Goal: Information Seeking & Learning: Learn about a topic

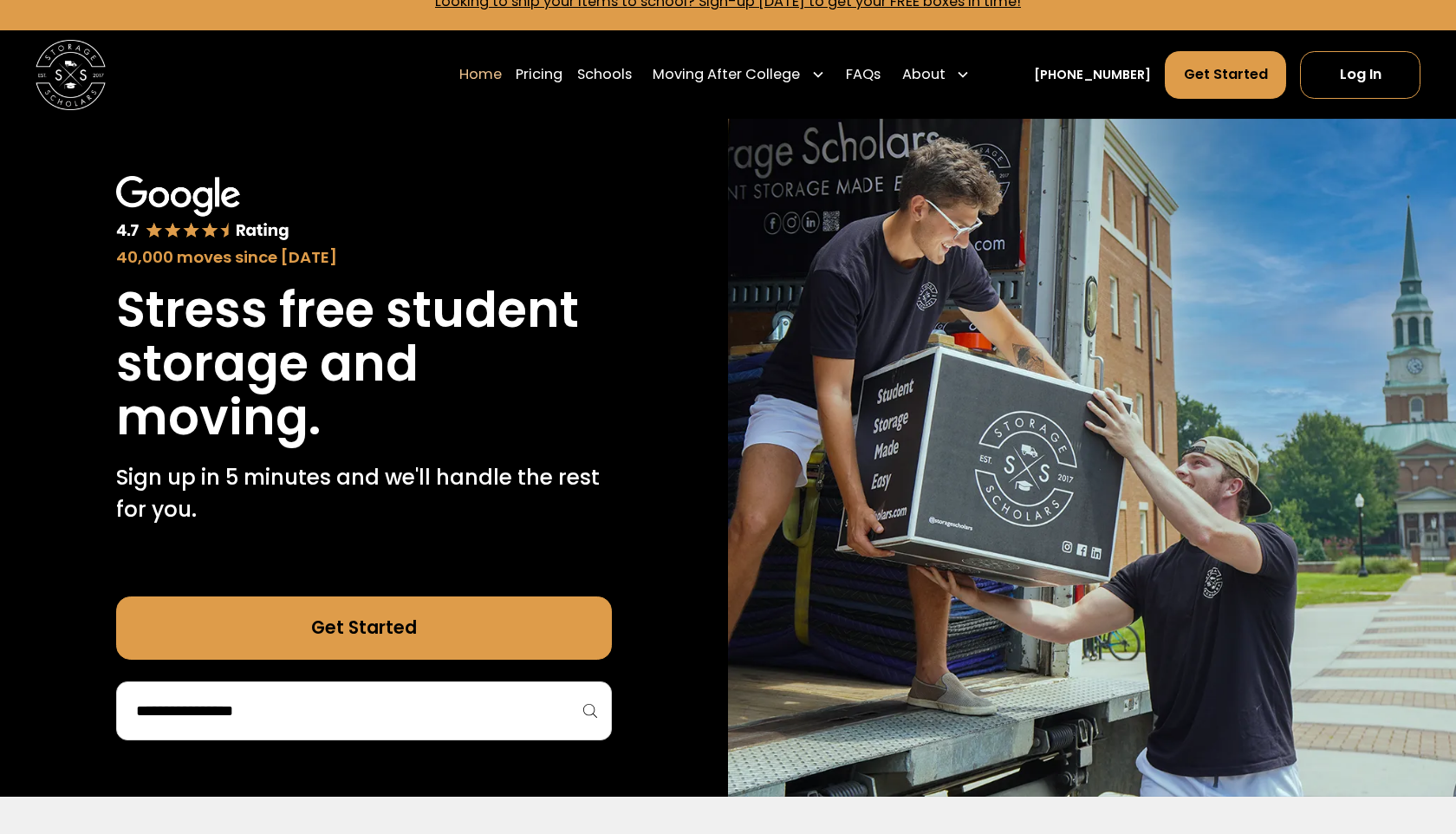
scroll to position [39, 0]
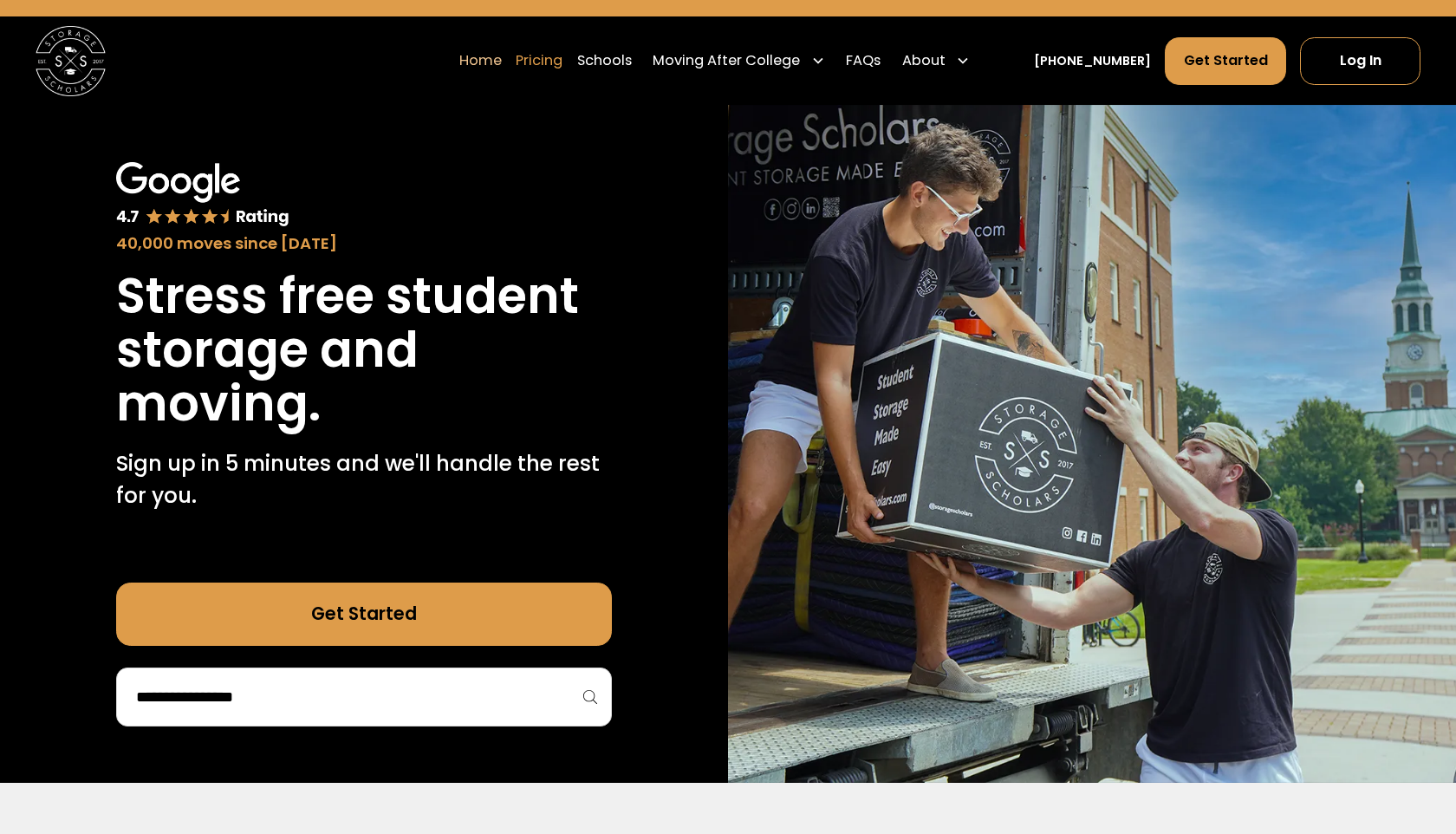
click at [557, 53] on link "Pricing" at bounding box center [539, 61] width 47 height 49
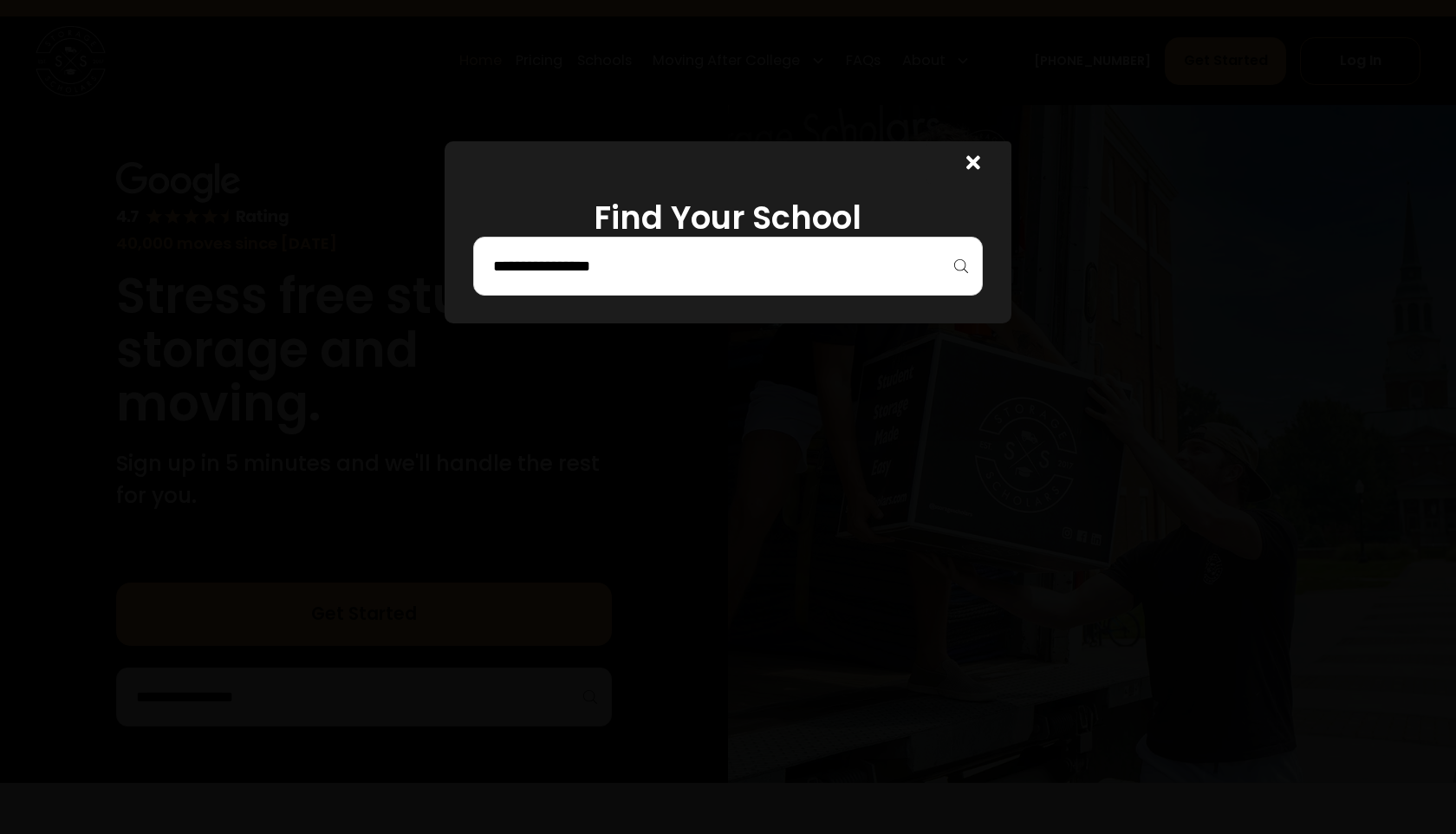
click at [580, 298] on div "Find Your School" at bounding box center [728, 232] width 566 height 182
click at [600, 261] on input "search" at bounding box center [728, 266] width 473 height 30
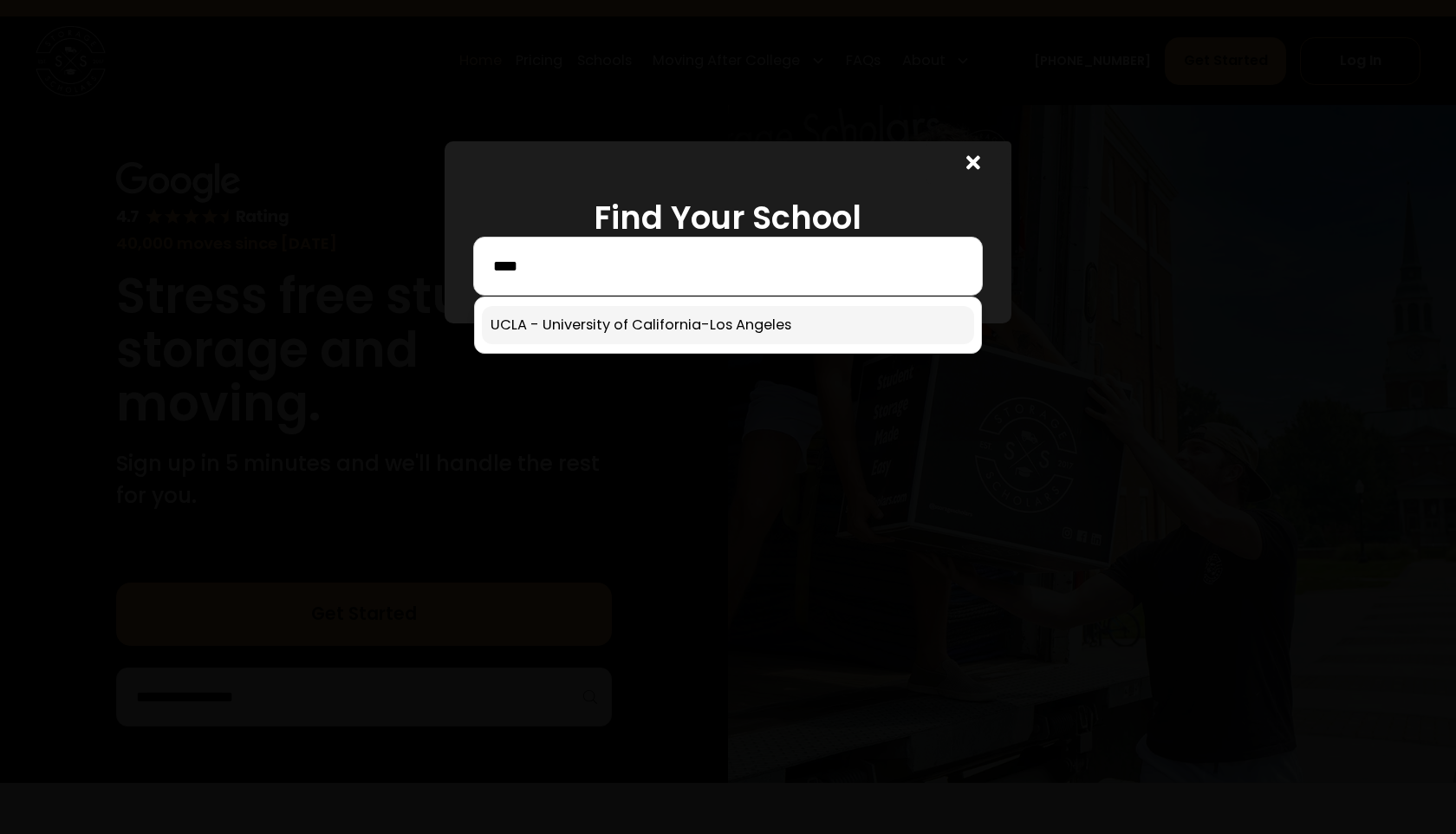
type input "***"
click at [632, 316] on link at bounding box center [728, 325] width 492 height 38
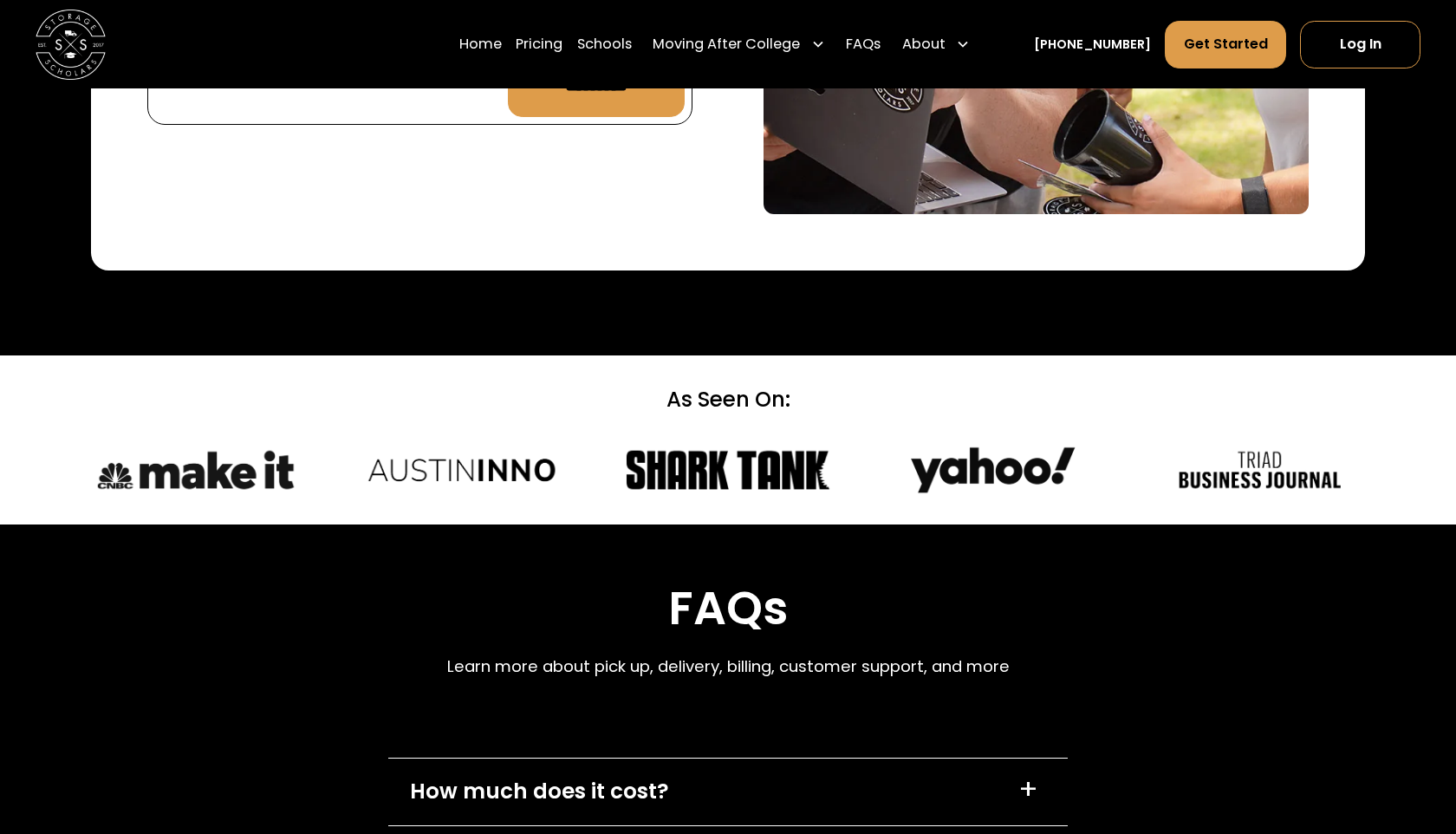
scroll to position [6877, 0]
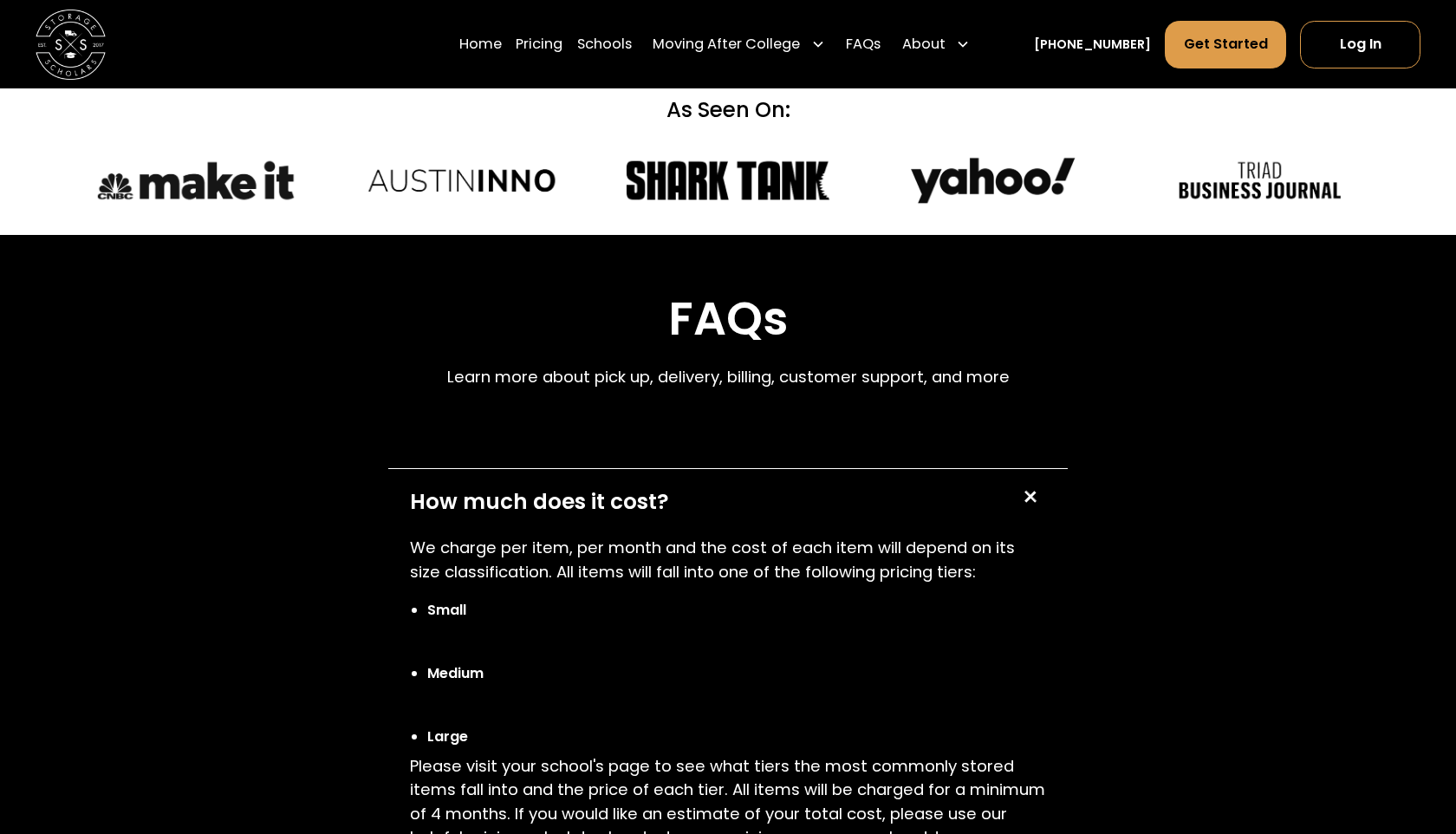
scroll to position [7434, 0]
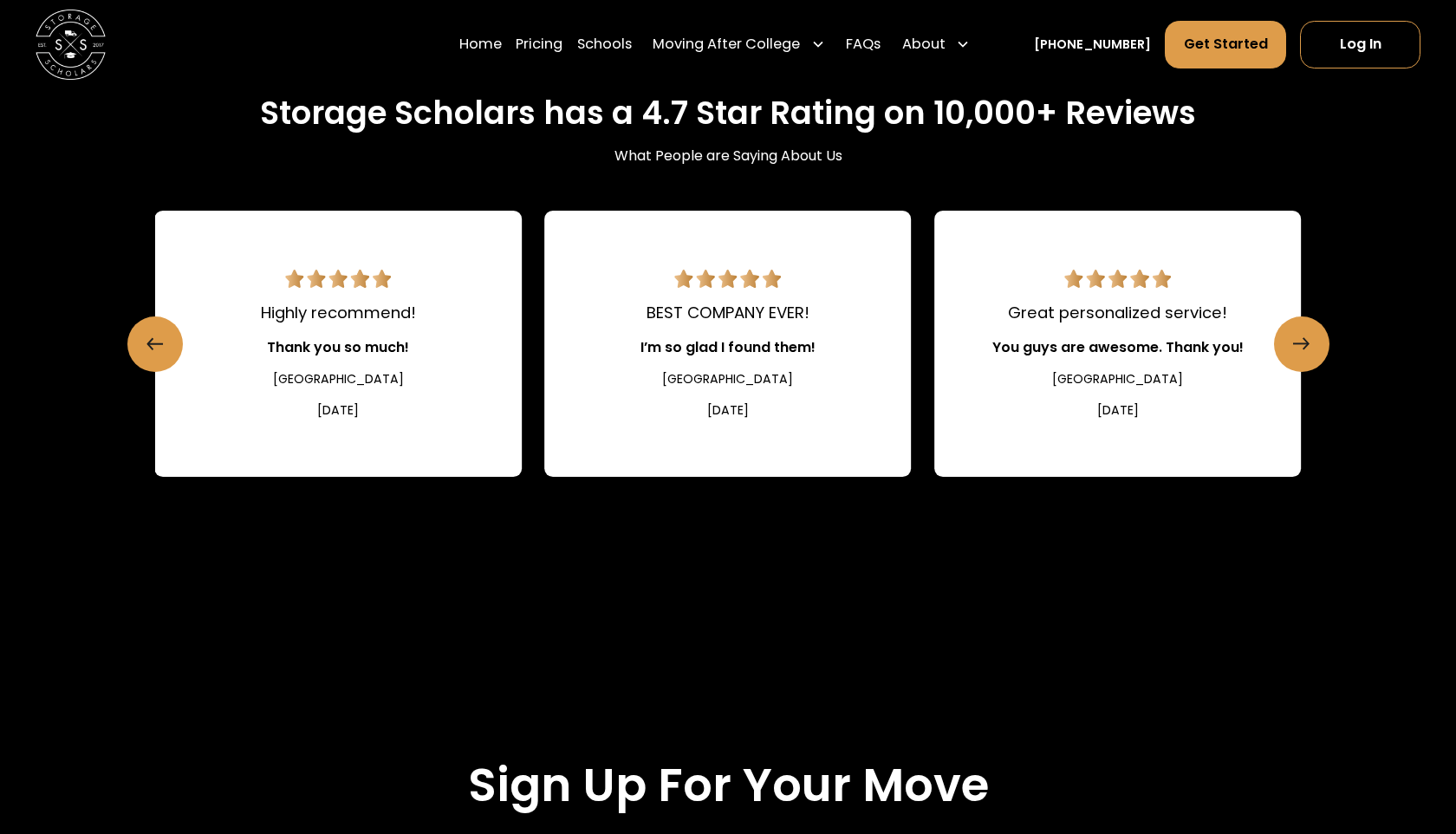
scroll to position [1339, 0]
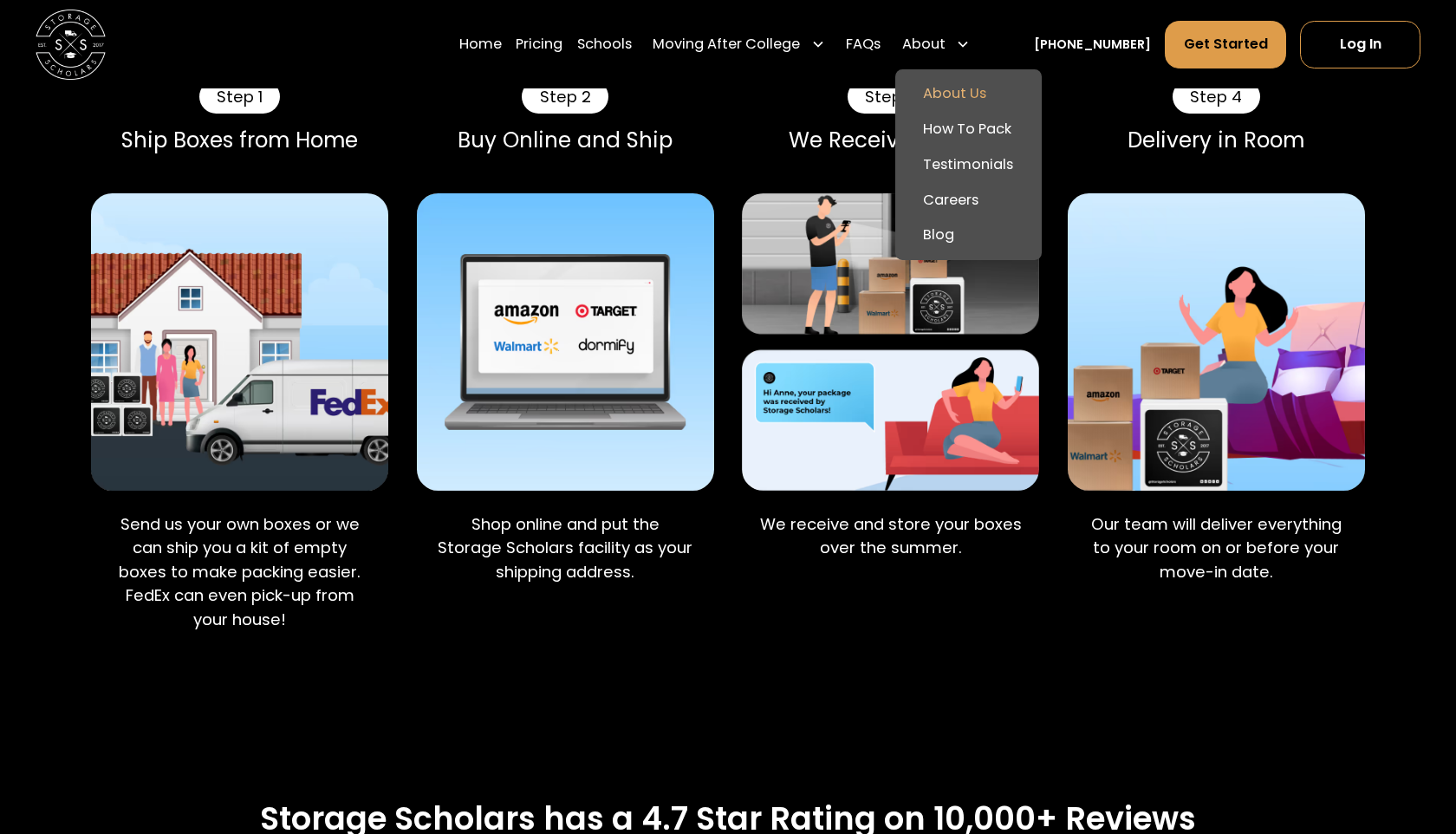
click at [975, 96] on link "About Us" at bounding box center [969, 93] width 133 height 36
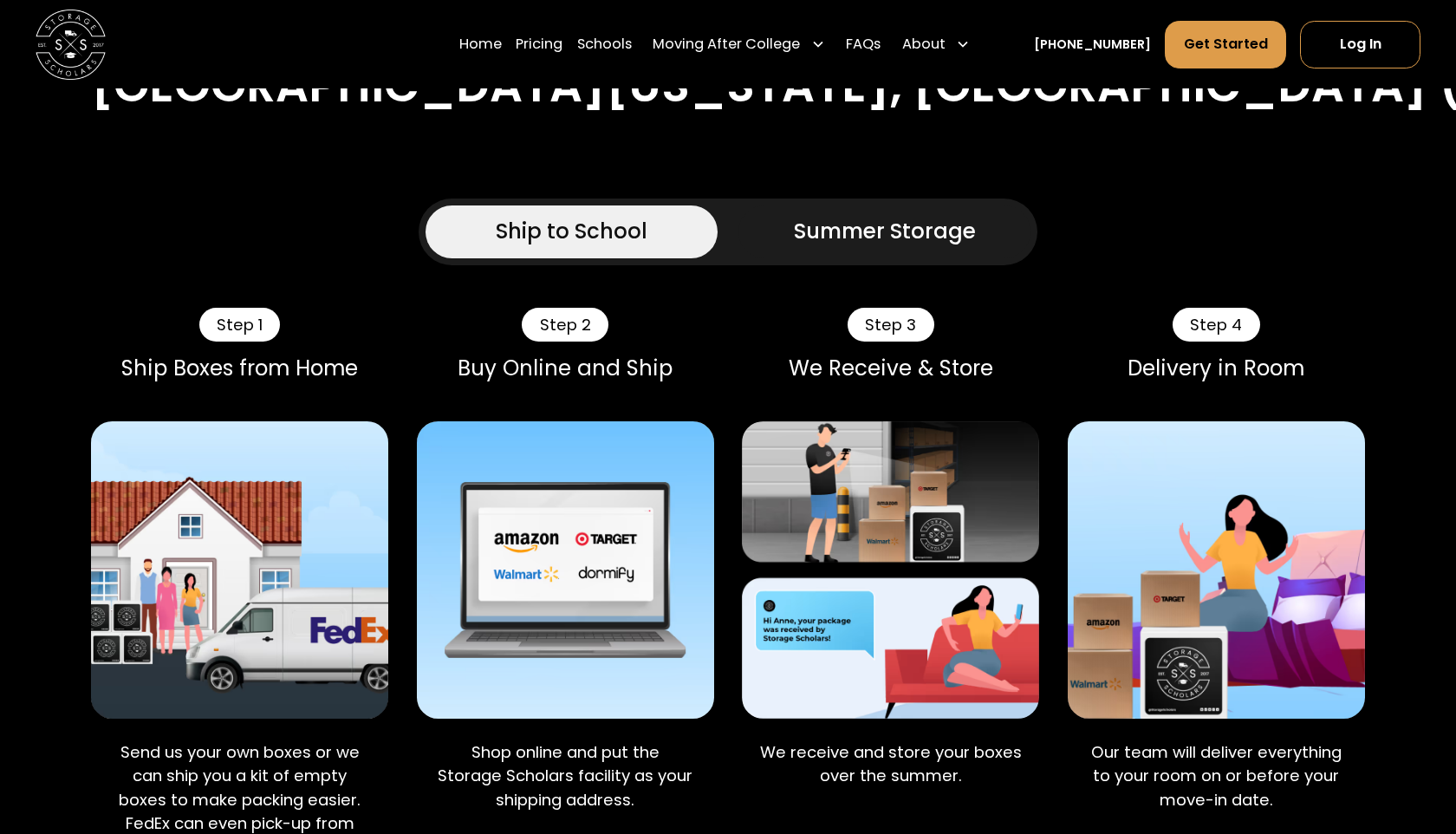
scroll to position [1110, 0]
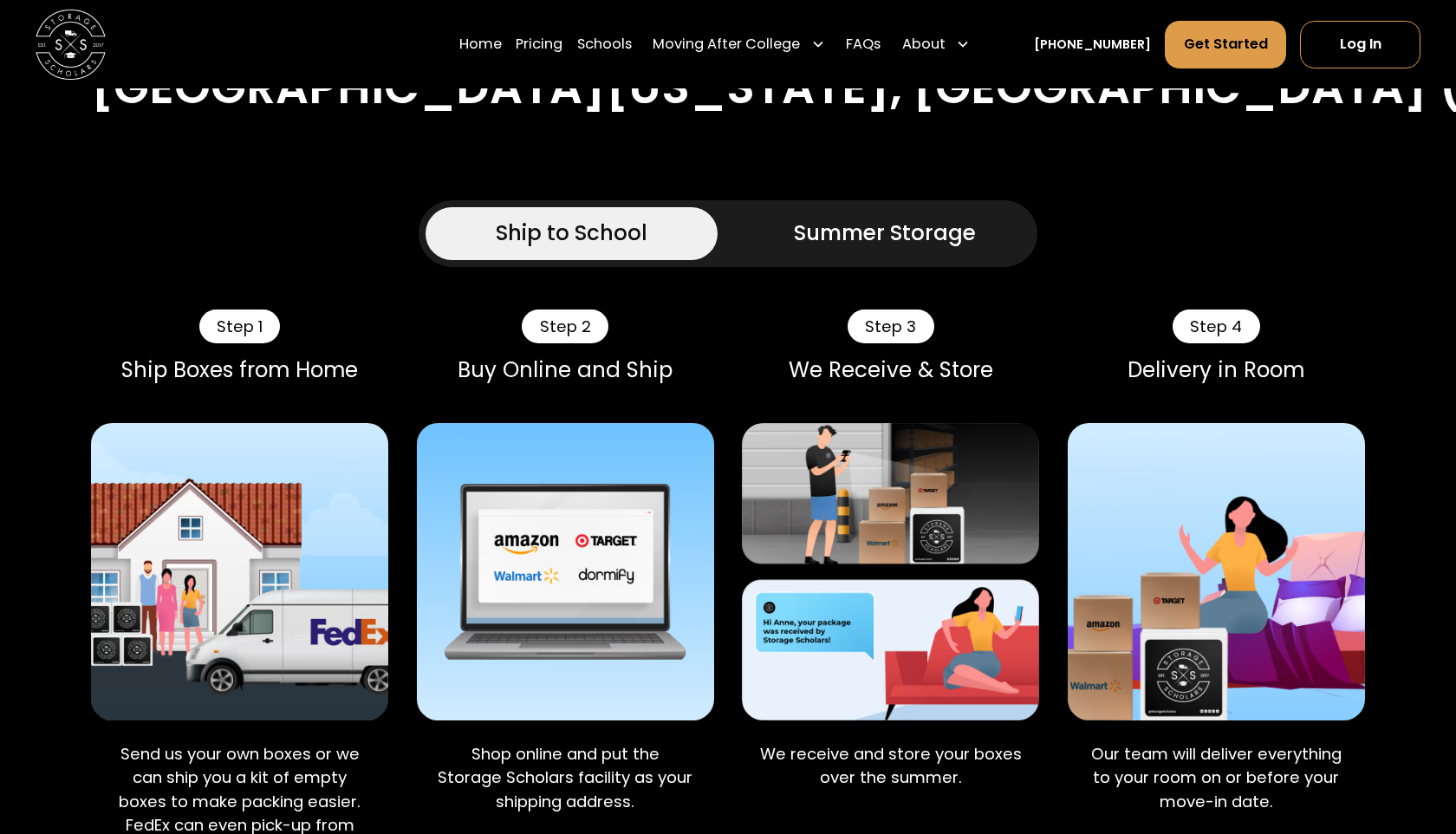
click at [889, 217] on div "Summer Storage" at bounding box center [884, 233] width 182 height 32
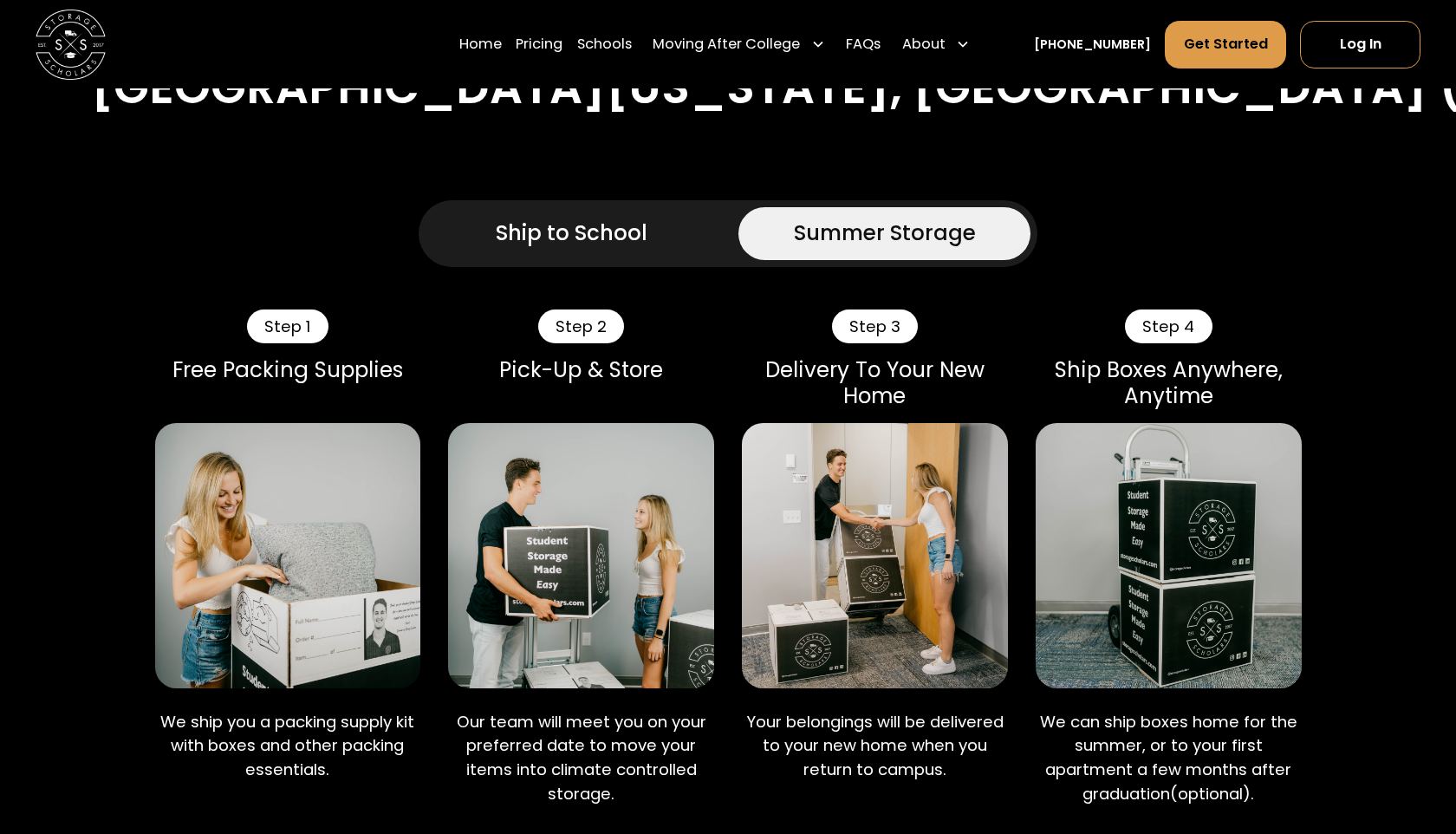
click at [659, 208] on link "Ship to School" at bounding box center [572, 233] width 292 height 53
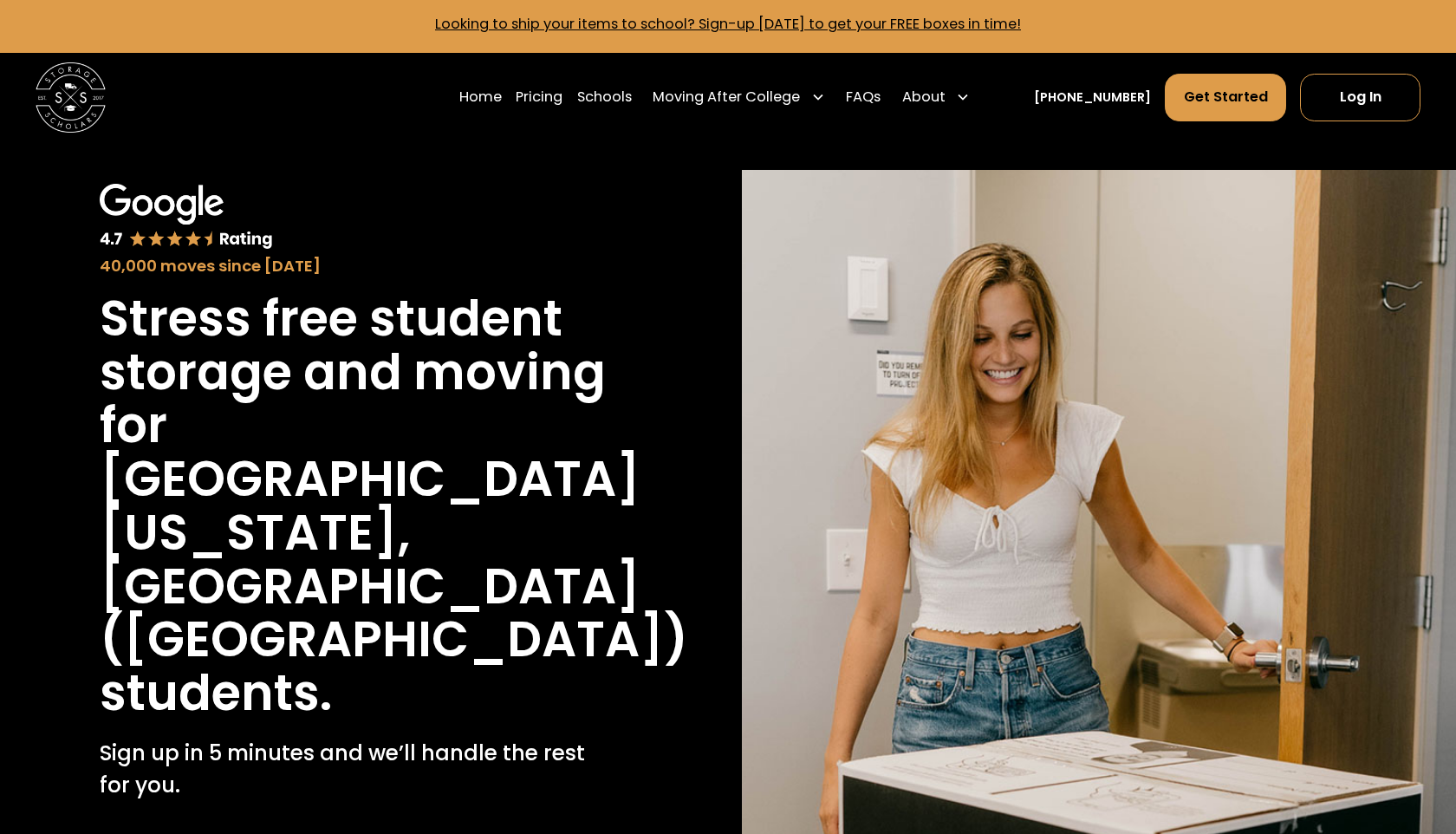
scroll to position [0, 0]
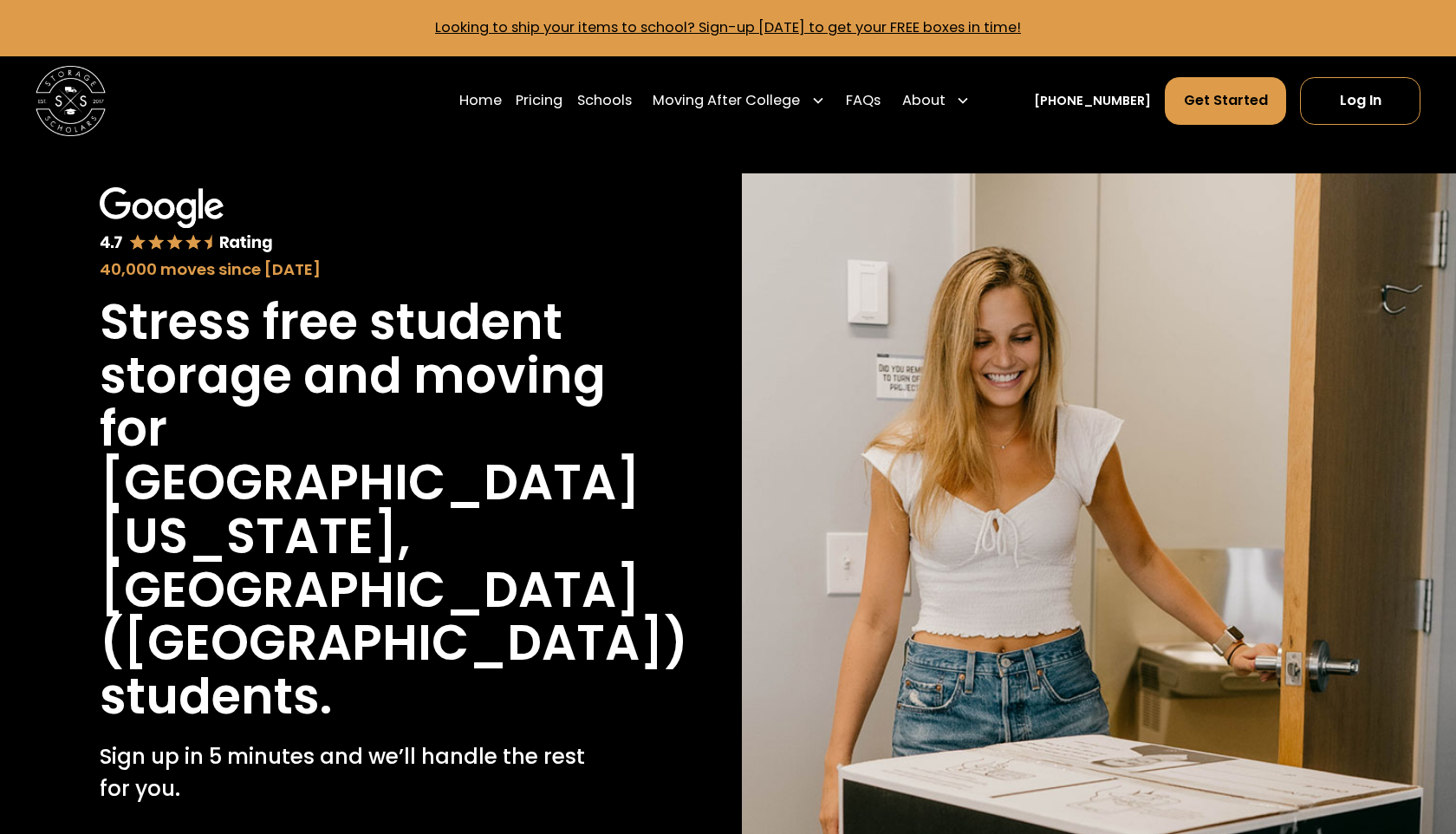
click at [22, 310] on div "40,000 moves since [DATE] Stress free student storage and moving for [GEOGRAPHI…" at bounding box center [357, 611] width 714 height 876
click at [1216, 95] on link "Get Started" at bounding box center [1225, 101] width 121 height 48
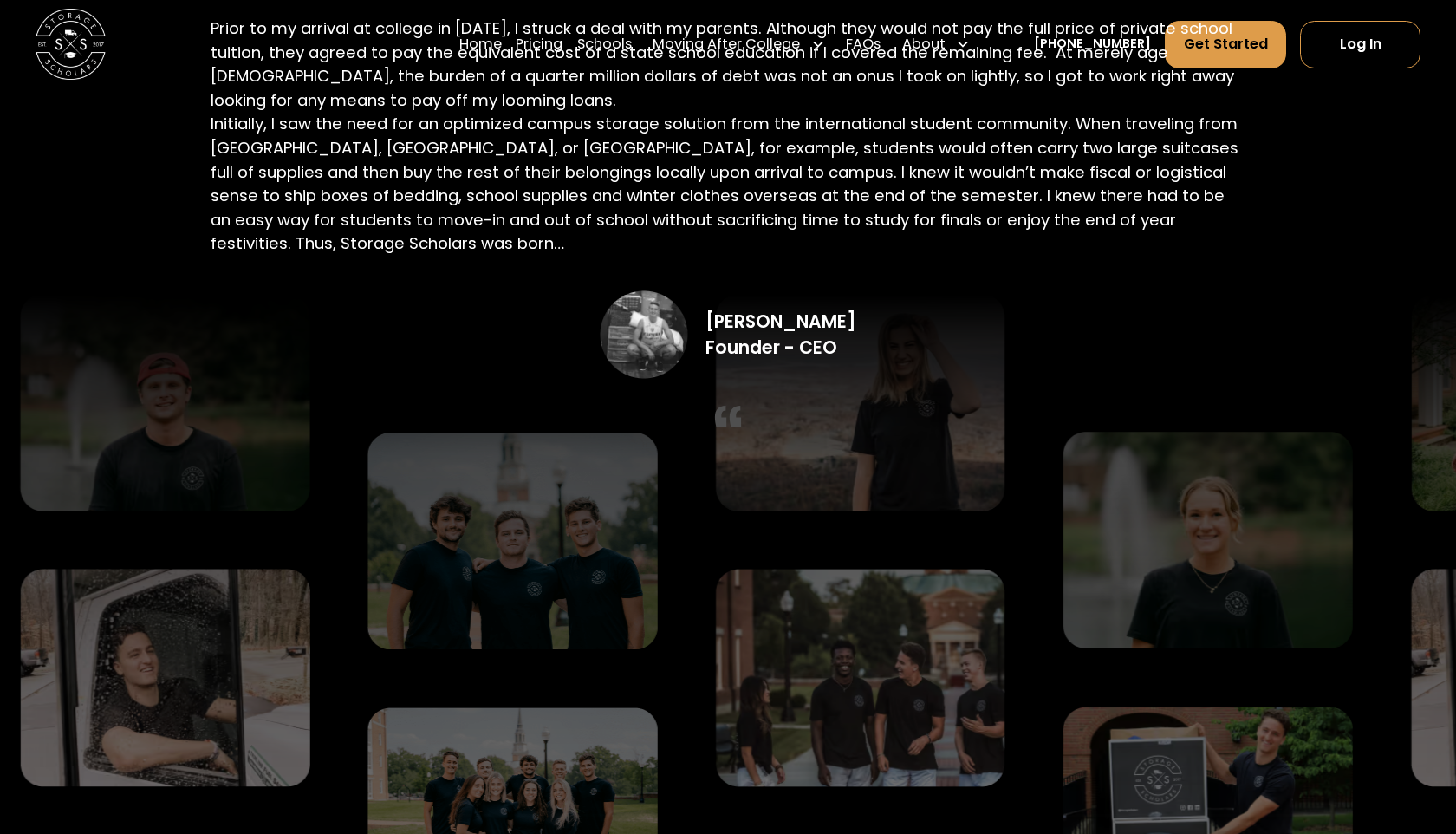
scroll to position [3580, 0]
